Goal: Navigation & Orientation: Find specific page/section

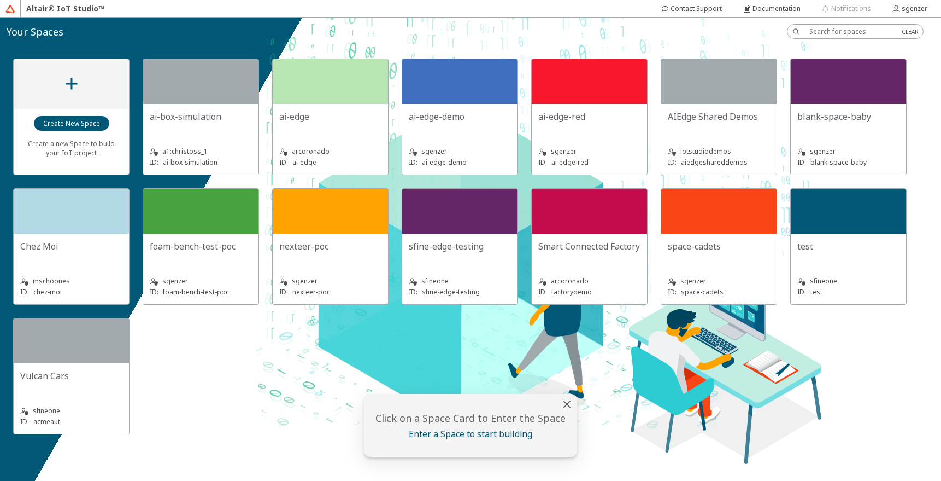
click at [0, 0] on slot "space-cadets" at bounding box center [0, 0] width 0 height 0
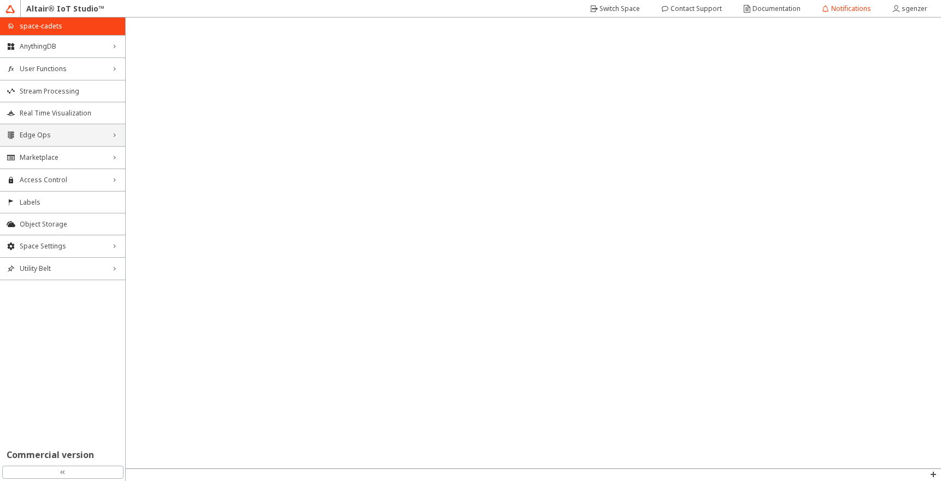
click at [36, 131] on span "Edge Ops" at bounding box center [63, 135] width 86 height 9
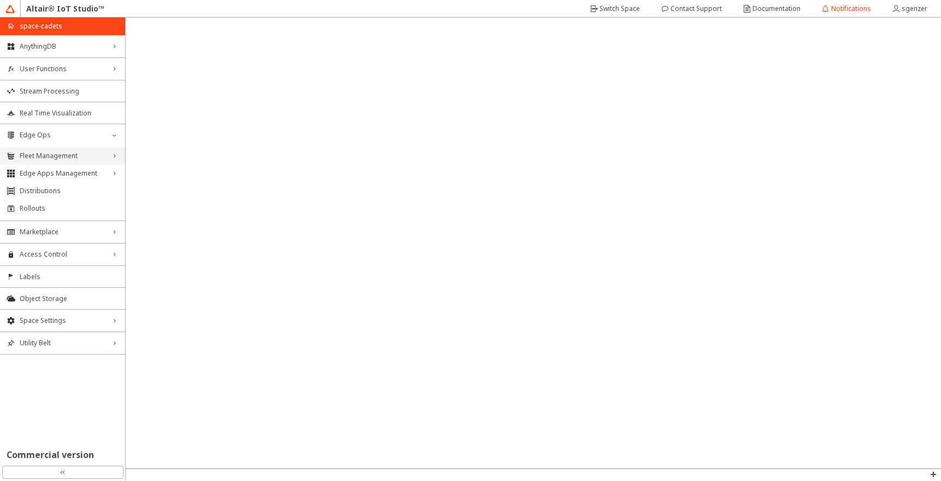
click at [39, 156] on span "Fleet Management" at bounding box center [63, 155] width 86 height 9
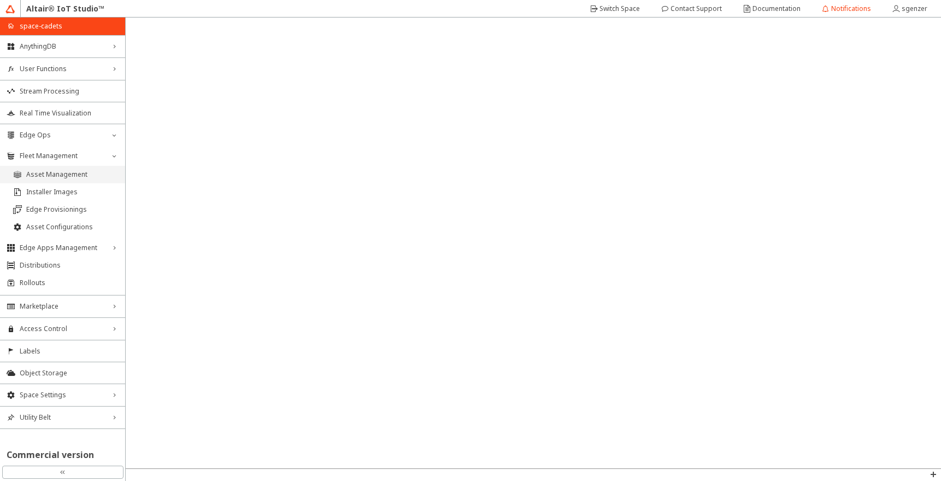
click at [43, 173] on span "Asset Management" at bounding box center [72, 174] width 92 height 9
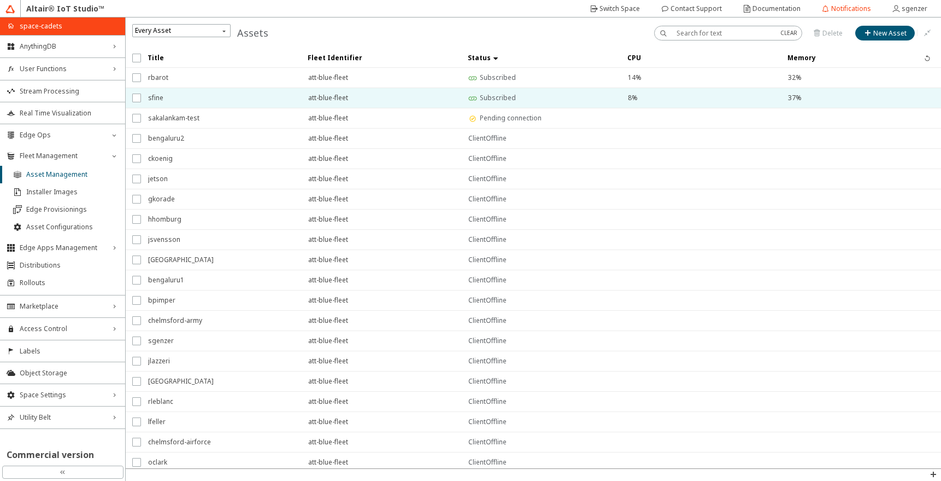
click at [161, 99] on span "sfine" at bounding box center [221, 98] width 146 height 20
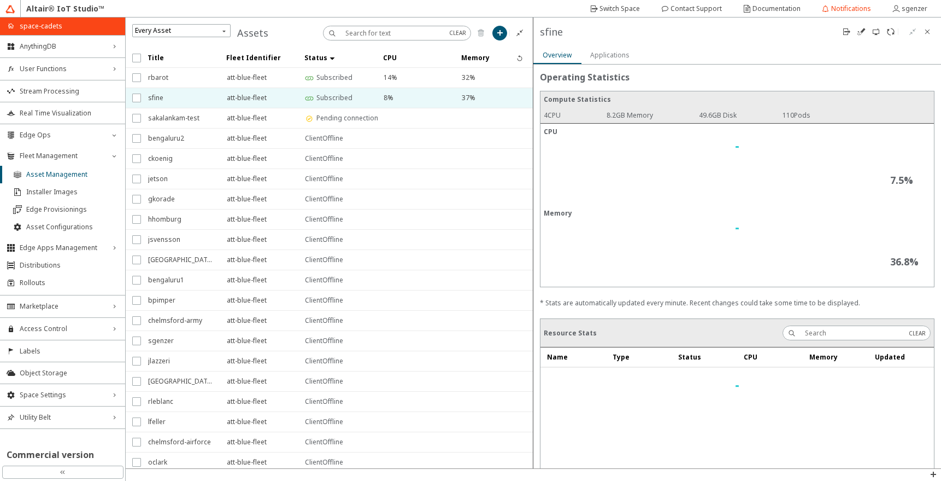
click at [0, 0] on slot "Applications" at bounding box center [0, 0] width 0 height 0
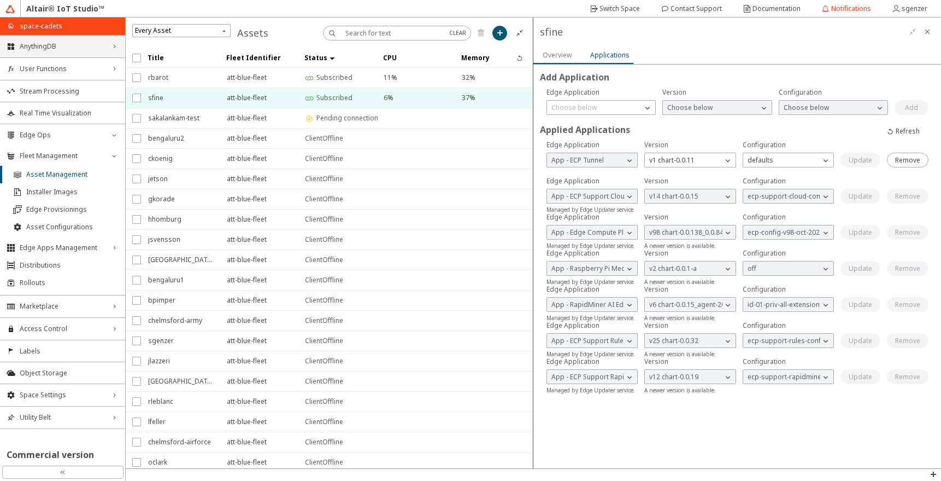
click at [82, 41] on div "AnythingDB right_chevron" at bounding box center [62, 47] width 125 height 22
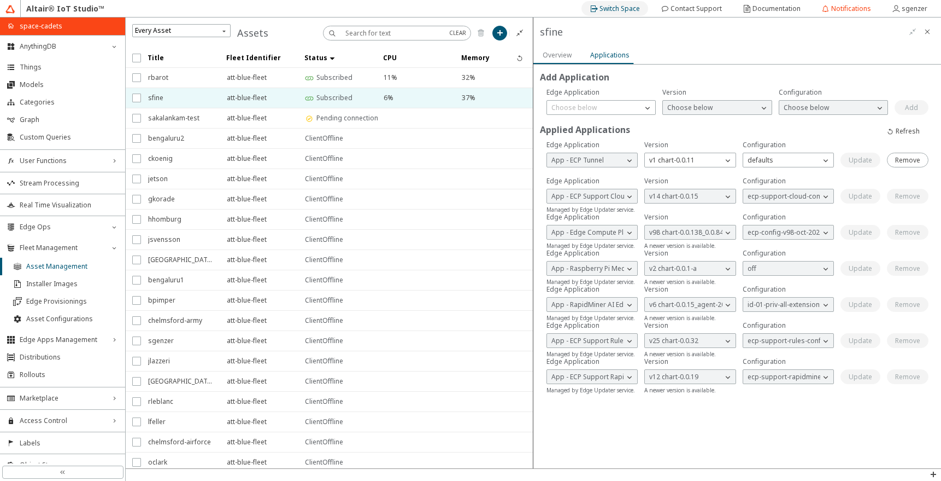
click at [0, 0] on slot "Switch Space" at bounding box center [0, 0] width 0 height 0
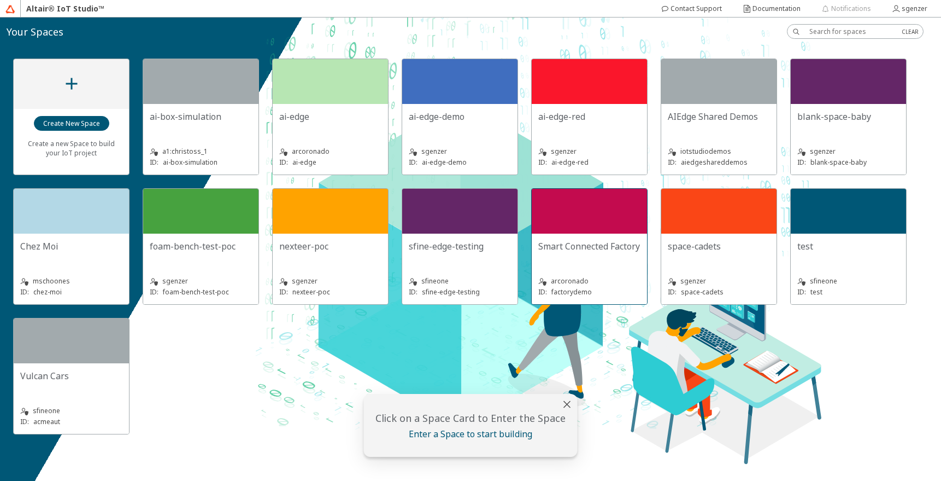
click at [598, 227] on div at bounding box center [589, 211] width 115 height 45
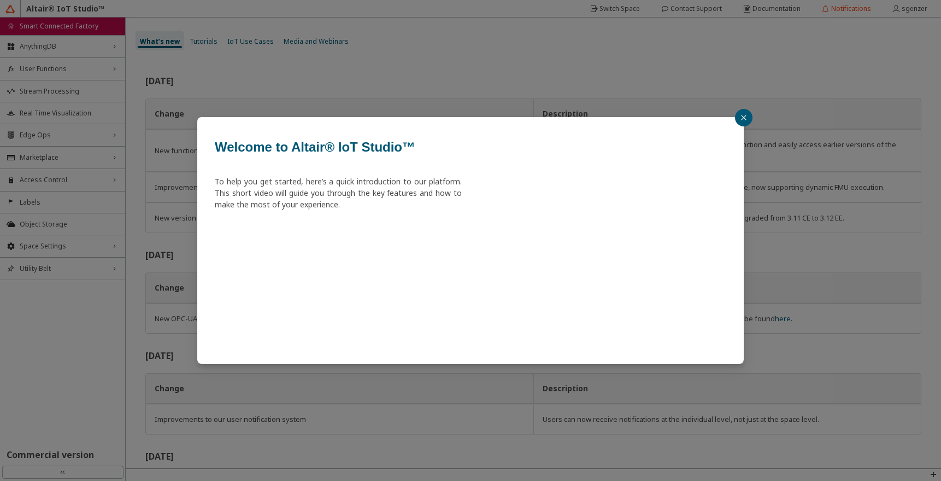
click at [749, 119] on button "button" at bounding box center [743, 117] width 17 height 17
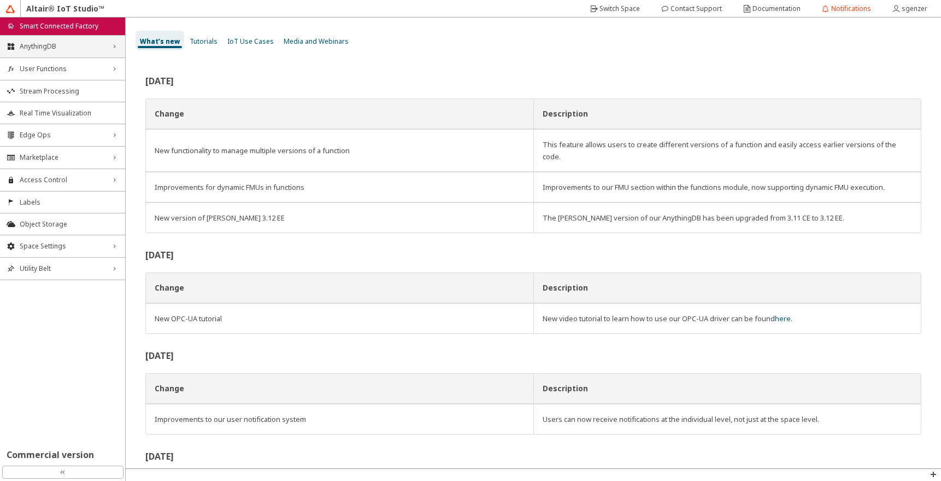
click at [37, 52] on div "AnythingDB right_chevron" at bounding box center [62, 47] width 125 height 22
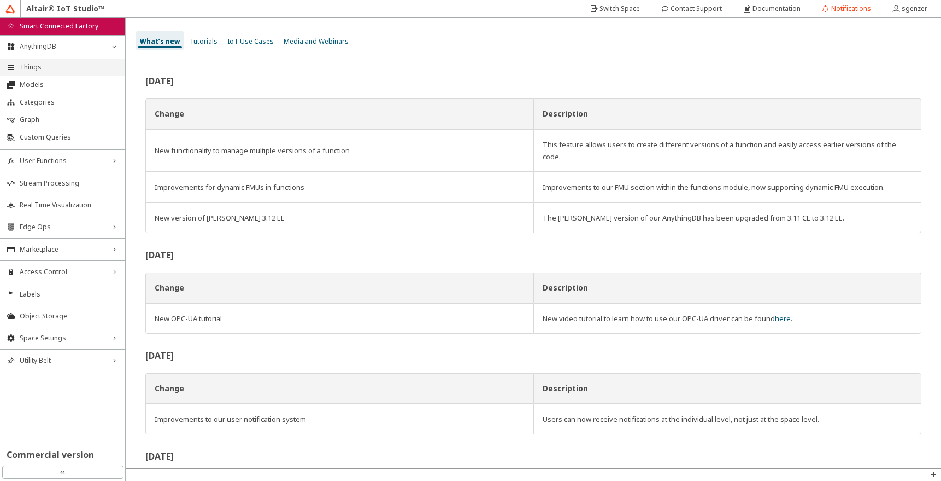
click at [47, 71] on span "Things" at bounding box center [69, 67] width 99 height 9
